Goal: Transaction & Acquisition: Purchase product/service

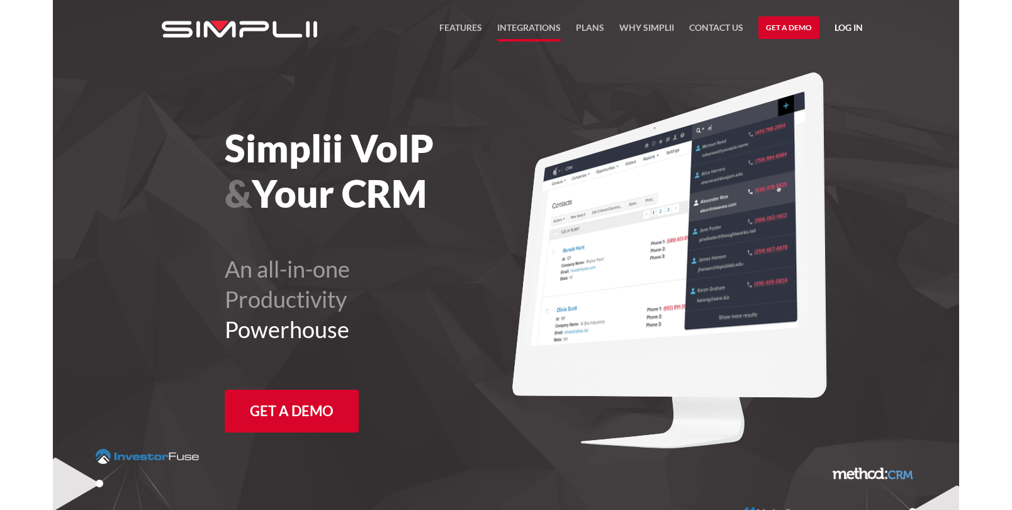
click at [532, 25] on link "Integrations" at bounding box center [529, 30] width 64 height 21
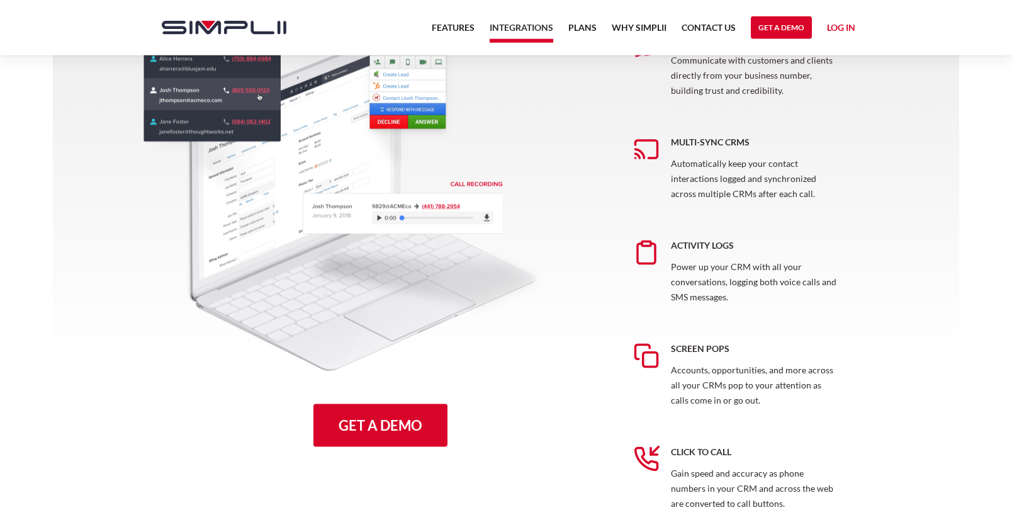
scroll to position [614, 0]
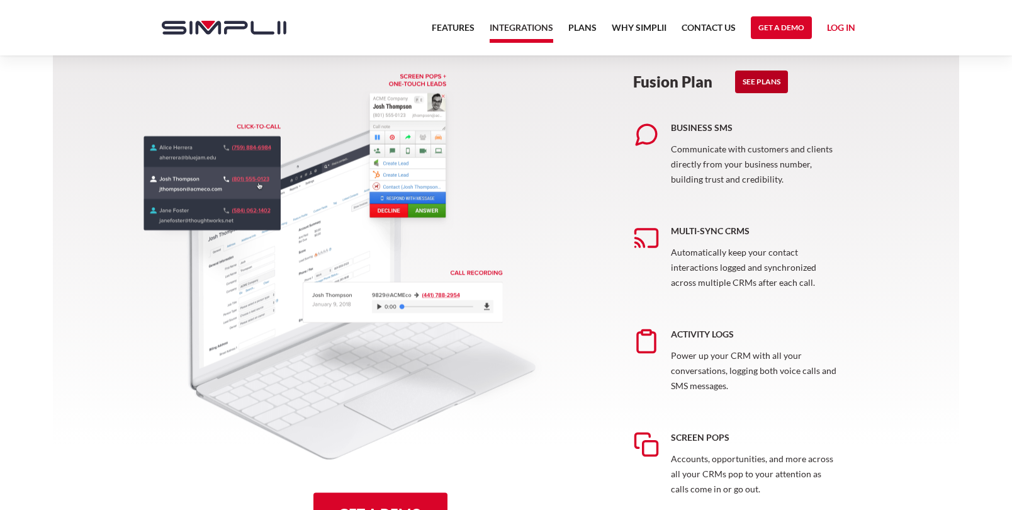
click at [769, 85] on link "See Plans" at bounding box center [761, 81] width 53 height 23
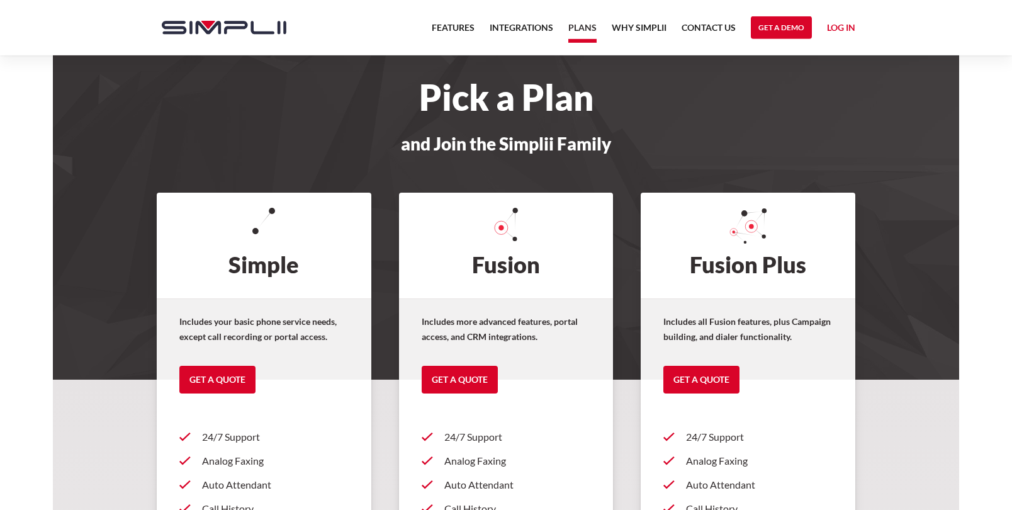
scroll to position [10, 0]
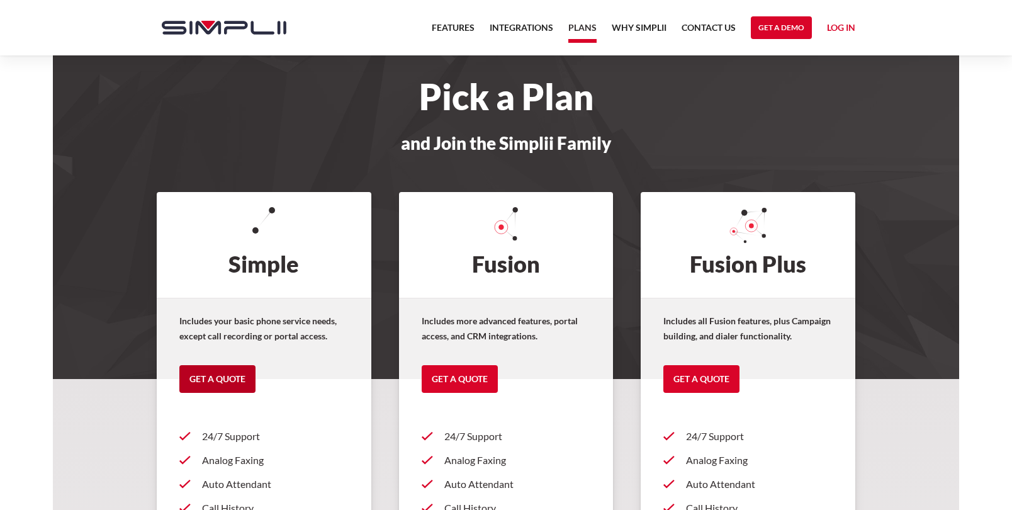
click at [215, 386] on link "Get a Quote" at bounding box center [217, 379] width 76 height 28
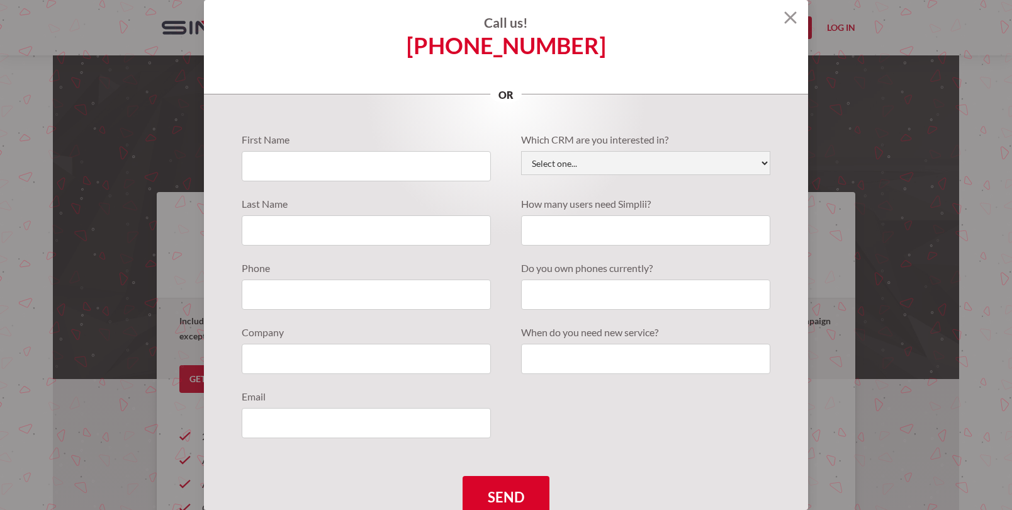
click at [784, 18] on img at bounding box center [790, 17] width 13 height 13
